Goal: Information Seeking & Learning: Learn about a topic

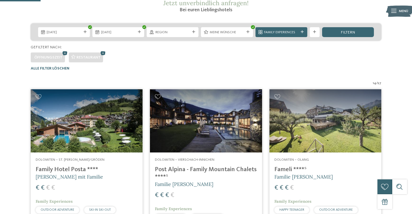
scroll to position [104, 0]
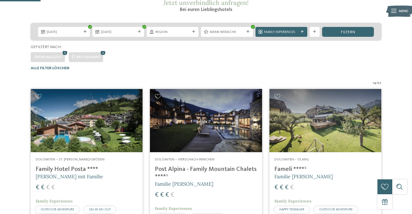
click at [206, 134] on img at bounding box center [206, 120] width 112 height 63
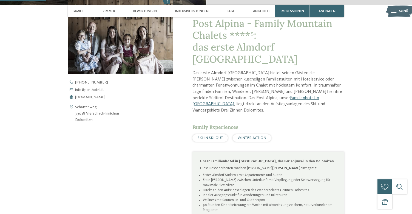
scroll to position [196, 0]
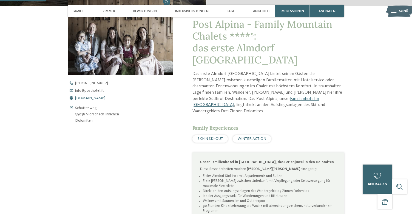
click at [87, 97] on span "www.postalpina.it" at bounding box center [90, 98] width 30 height 4
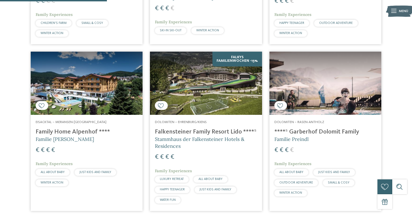
scroll to position [293, 0]
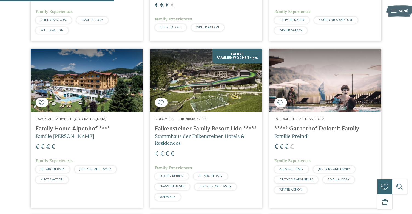
click at [79, 83] on img at bounding box center [87, 80] width 112 height 63
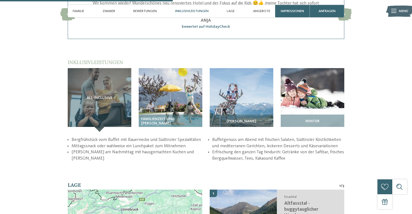
scroll to position [692, 0]
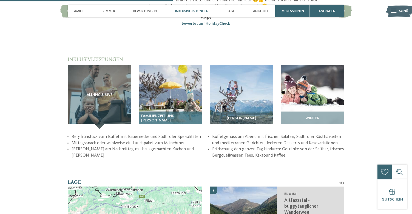
click at [160, 89] on img at bounding box center [171, 97] width 64 height 64
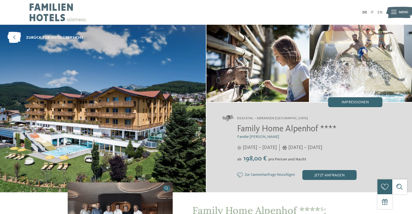
scroll to position [0, 0]
drag, startPoint x: 238, startPoint y: 129, endPoint x: 319, endPoint y: 129, distance: 81.2
click at [319, 129] on span "Family Home Alpenhof ****" at bounding box center [287, 129] width 100 height 9
copy span "Family Home Alpenhof"
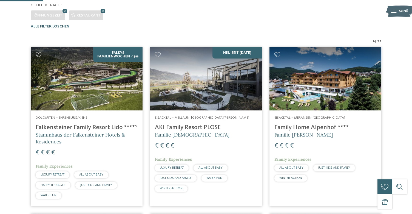
scroll to position [181, 0]
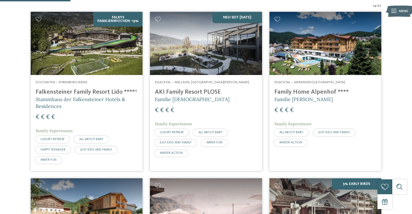
click at [174, 94] on h4 "AKI Family Resort PLOSE" at bounding box center [206, 91] width 102 height 7
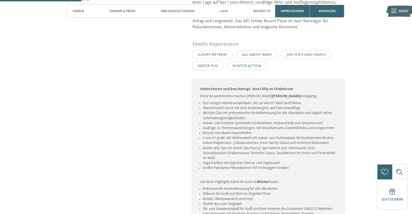
scroll to position [342, 0]
